Goal: Find specific page/section: Find specific page/section

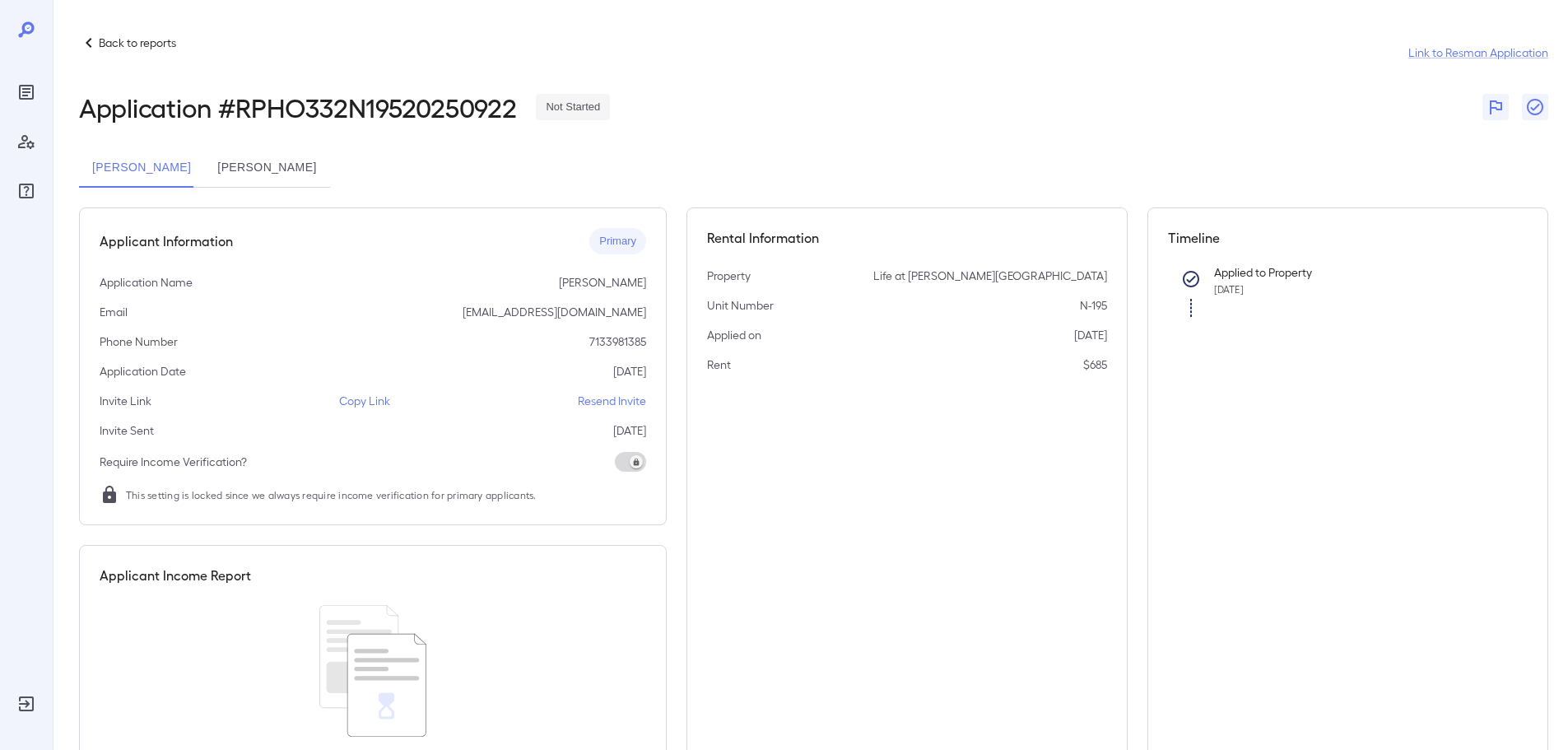
click at [123, 44] on p "Back to reports" at bounding box center [137, 43] width 78 height 17
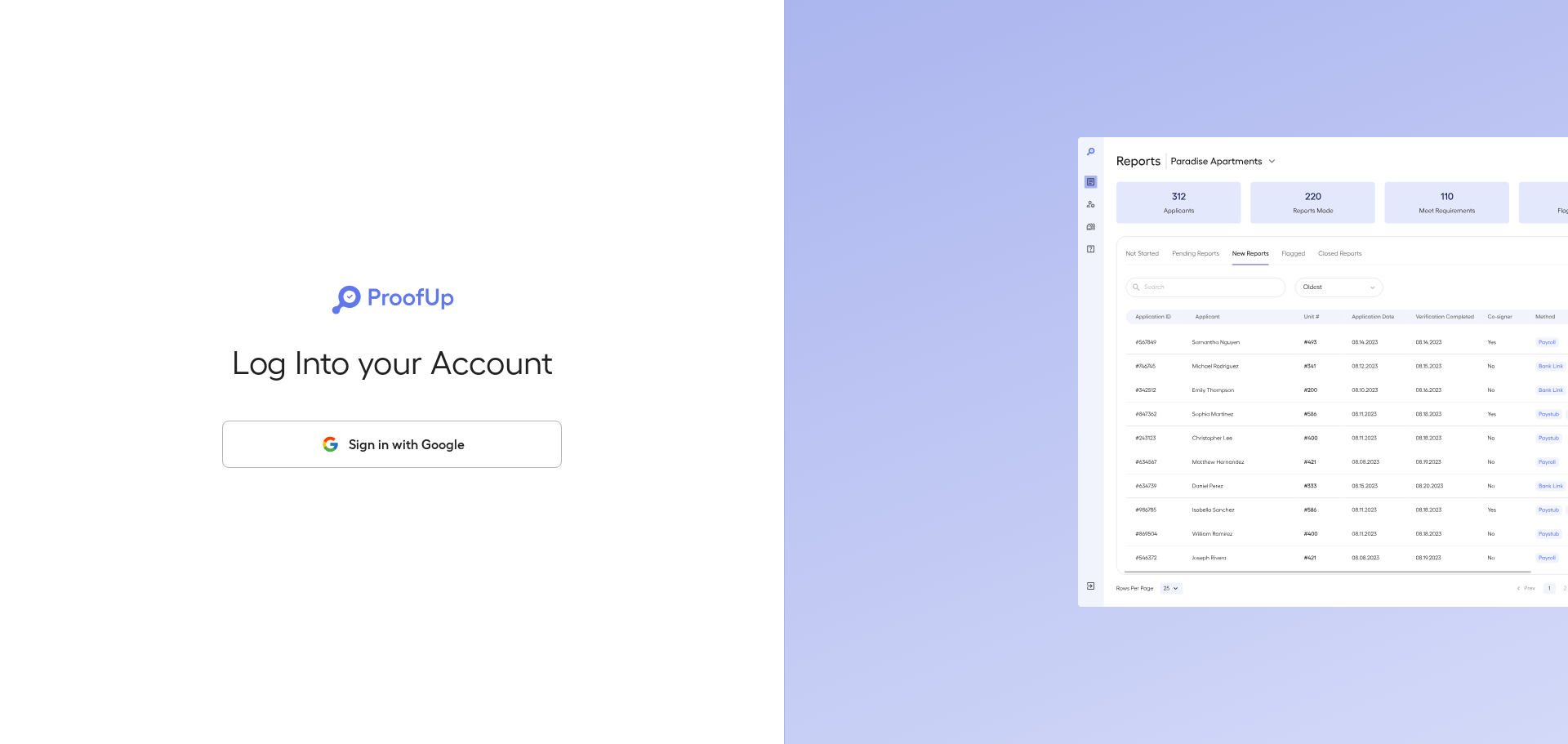
click at [376, 447] on button "Sign in with Google" at bounding box center [391, 444] width 339 height 47
